Goal: Task Accomplishment & Management: Use online tool/utility

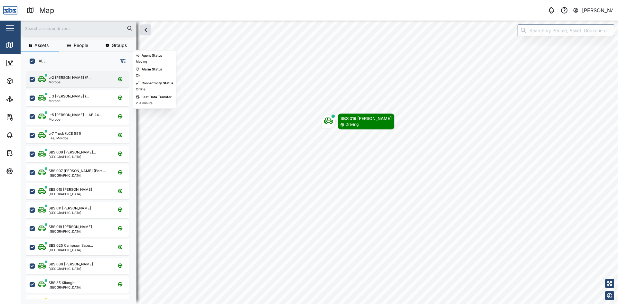
click at [71, 81] on div "Morobe" at bounding box center [70, 82] width 43 height 3
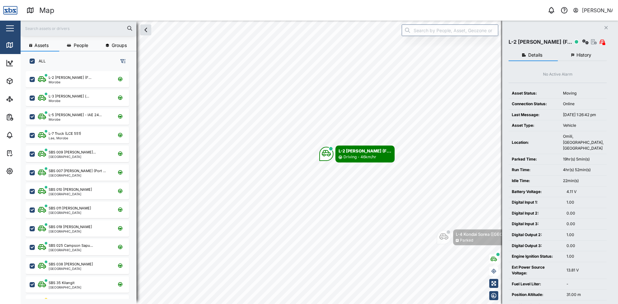
click at [608, 26] on icon "Close" at bounding box center [607, 27] width 4 height 5
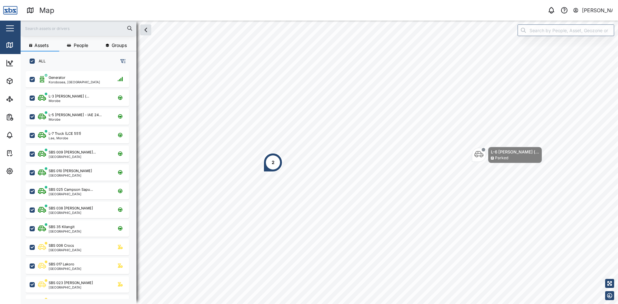
click at [275, 167] on div "2" at bounding box center [272, 162] width 19 height 19
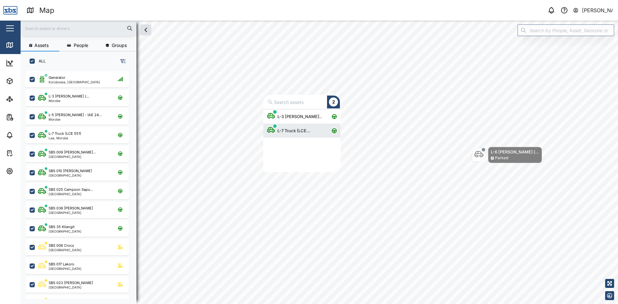
scroll to position [58, 72]
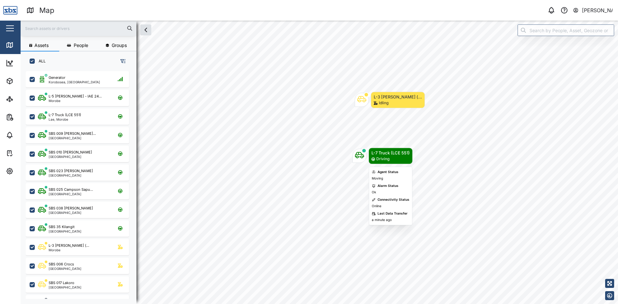
click at [361, 161] on div "Map marker" at bounding box center [359, 156] width 9 height 11
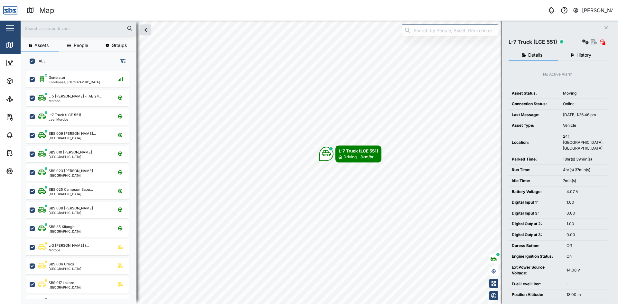
click at [587, 56] on span "History" at bounding box center [584, 55] width 15 height 5
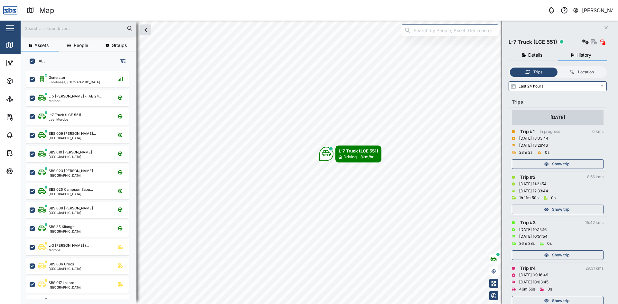
click at [567, 166] on span "Show trip" at bounding box center [560, 164] width 17 height 9
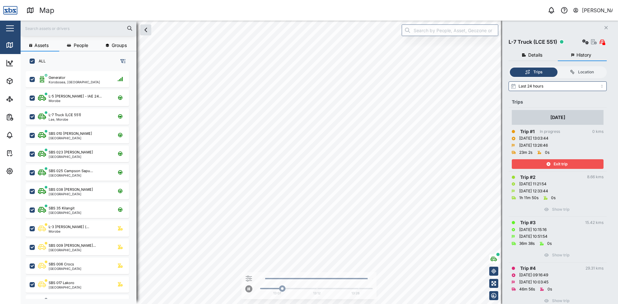
click at [547, 163] on icon "button" at bounding box center [549, 164] width 4 height 4
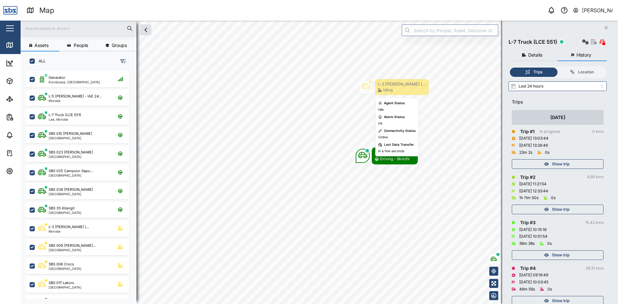
click at [392, 81] on div "L-3 [PERSON_NAME] (... [GEOGRAPHIC_DATA]" at bounding box center [402, 87] width 54 height 16
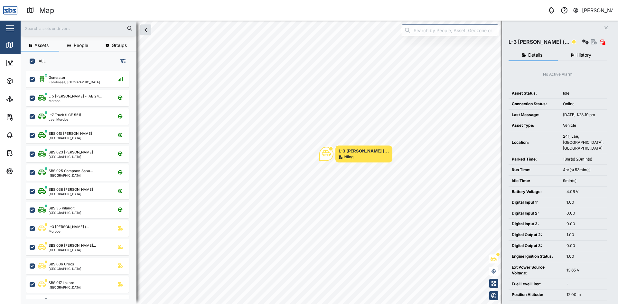
click at [584, 55] on span "History" at bounding box center [584, 55] width 15 height 5
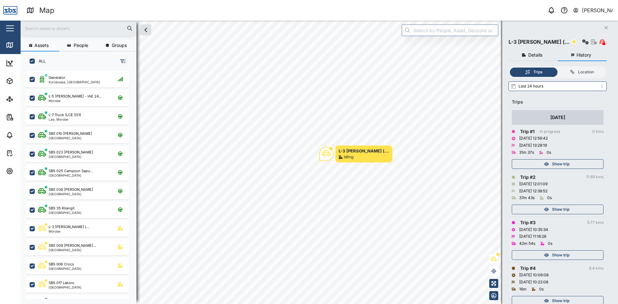
click at [559, 163] on span "Show trip" at bounding box center [560, 164] width 17 height 9
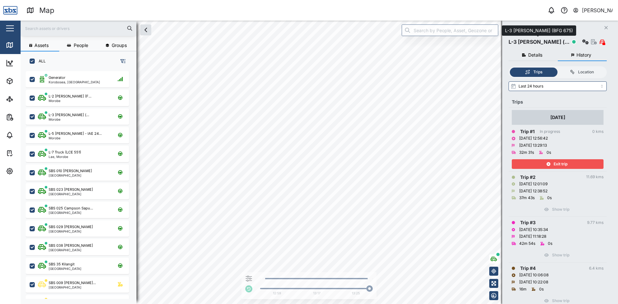
click at [544, 42] on div "L-3 [PERSON_NAME] (..." at bounding box center [539, 42] width 61 height 8
click at [534, 44] on div "L-3 [PERSON_NAME] (..." at bounding box center [539, 42] width 61 height 8
click at [529, 55] on span "Details" at bounding box center [536, 55] width 14 height 5
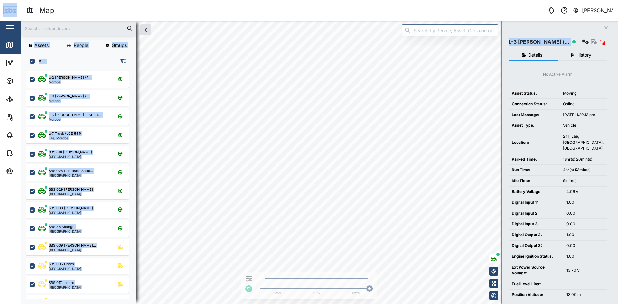
click at [607, 20] on div "Map 0 [PERSON_NAME] Close Map Dashboard Assets ATS Camera Generator Personnel T…" at bounding box center [309, 152] width 618 height 304
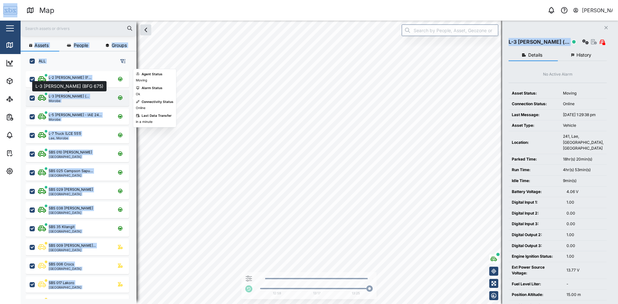
click at [60, 96] on div "L-3 [PERSON_NAME] (..." at bounding box center [69, 96] width 41 height 5
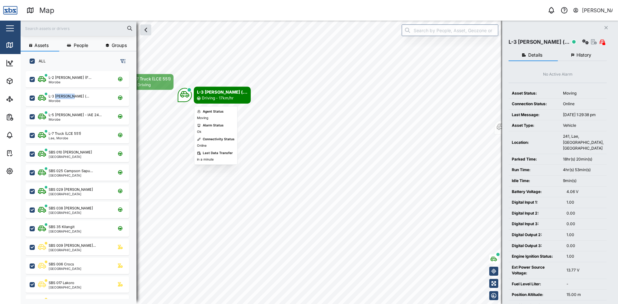
click at [221, 97] on div "Driving - 17km/hr" at bounding box center [218, 98] width 32 height 6
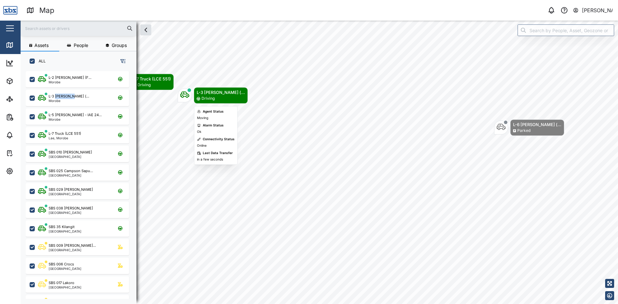
click at [221, 97] on div "Driving" at bounding box center [221, 99] width 48 height 6
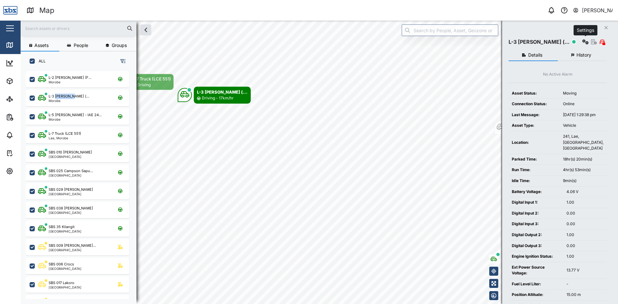
click at [585, 41] on icon "button" at bounding box center [586, 41] width 6 height 5
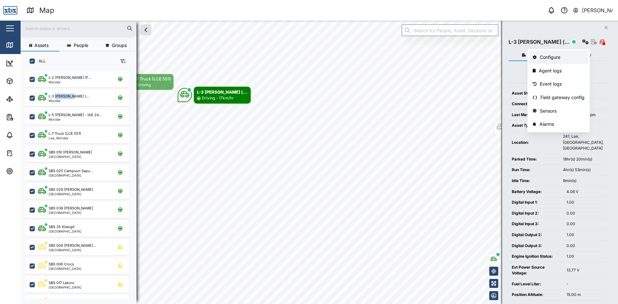
click at [565, 57] on div "Configure" at bounding box center [562, 57] width 45 height 7
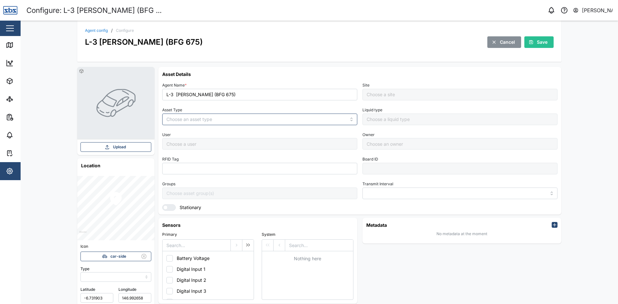
type input "MANUAL"
type input "VEHICLE"
type input "5 minutes"
type input "Default Site"
drag, startPoint x: 251, startPoint y: 93, endPoint x: 128, endPoint y: 100, distance: 122.9
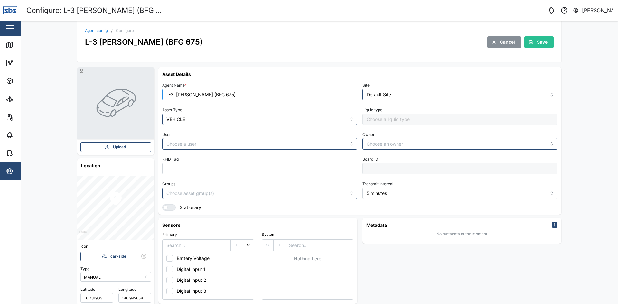
click at [128, 100] on div "Upload Location Icon car-side Type MANUAL [GEOGRAPHIC_DATA] Tasks • 2 Safety St…" at bounding box center [319, 228] width 495 height 333
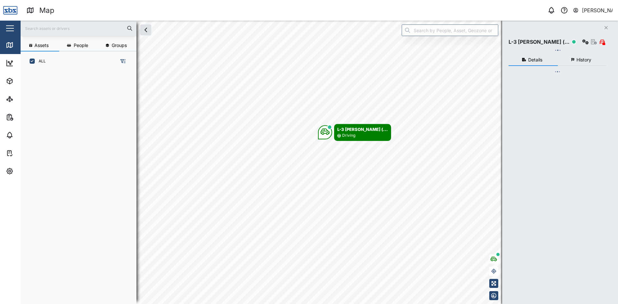
scroll to position [225, 101]
